Goal: Navigation & Orientation: Find specific page/section

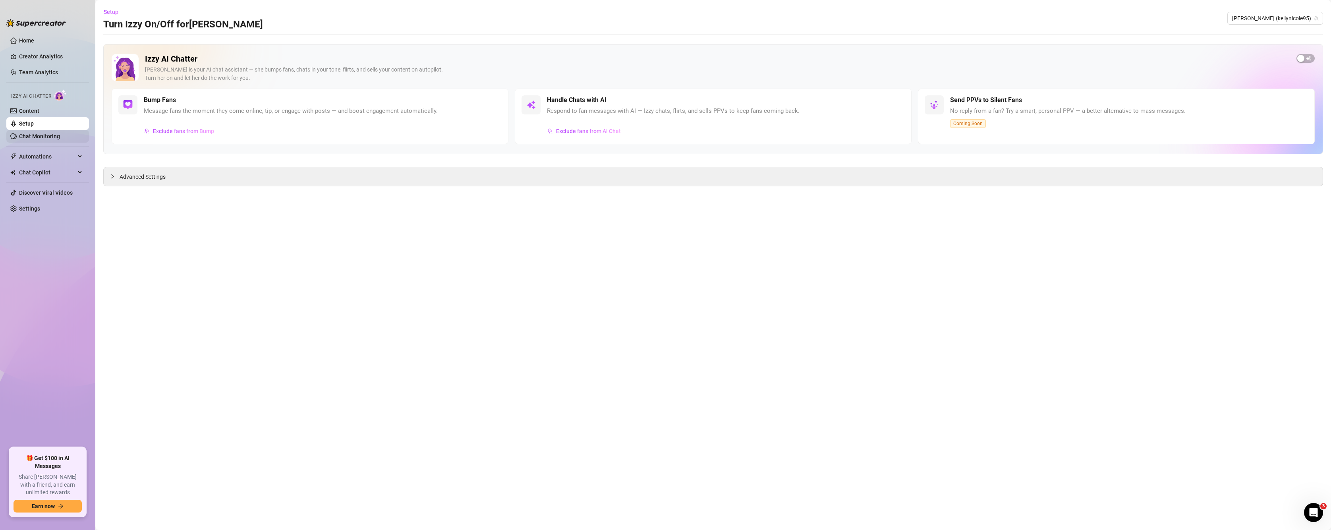
click at [35, 135] on link "Chat Monitoring" at bounding box center [39, 136] width 41 height 6
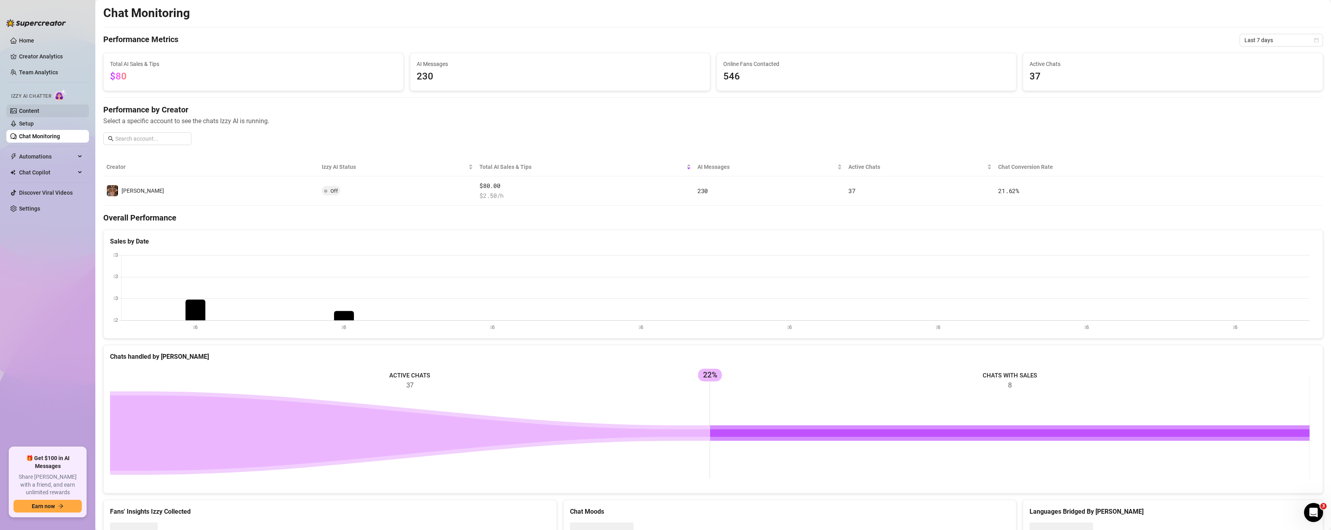
click at [25, 108] on link "Content" at bounding box center [29, 111] width 20 height 6
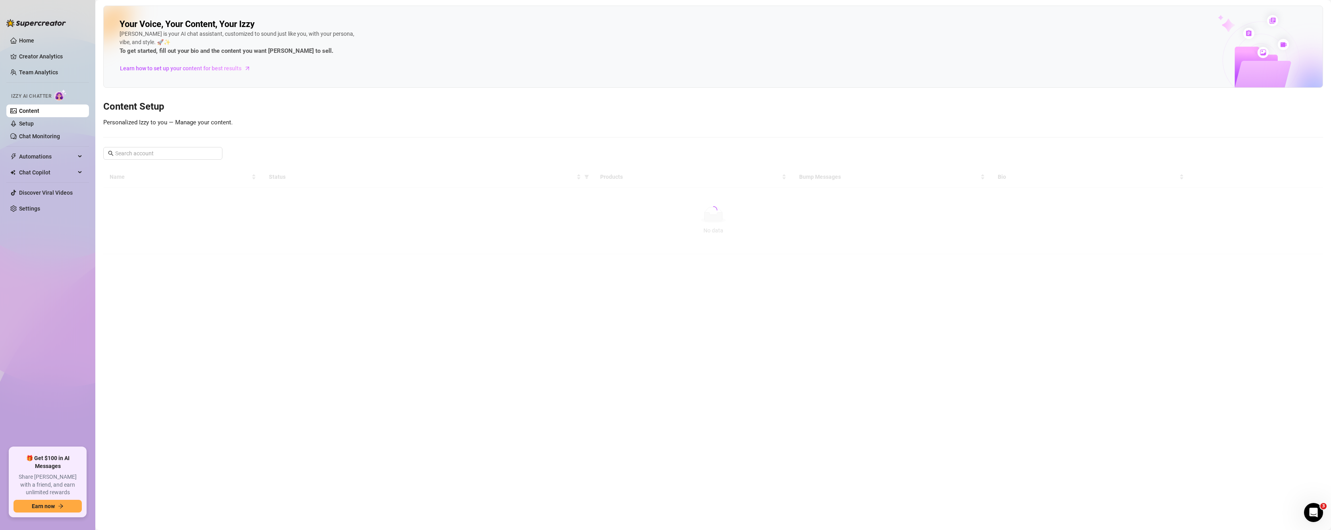
click at [38, 34] on ul "Home Creator Analytics Team Analytics Izzy AI Chatter Content Setup Chat Monito…" at bounding box center [47, 237] width 83 height 413
